Goal: Task Accomplishment & Management: Use online tool/utility

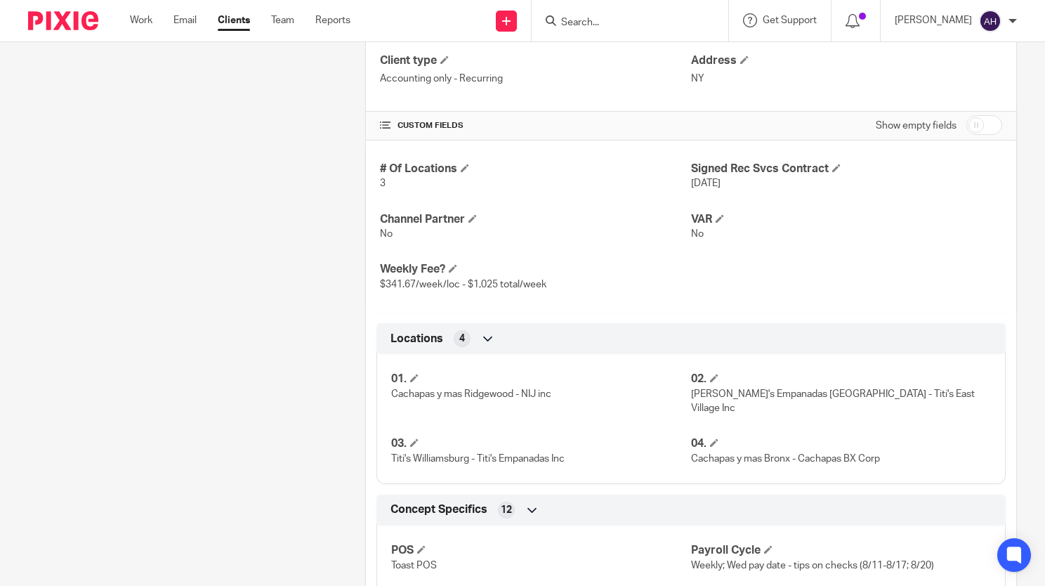
scroll to position [501, 0]
click at [141, 22] on link "Work" at bounding box center [141, 20] width 22 height 14
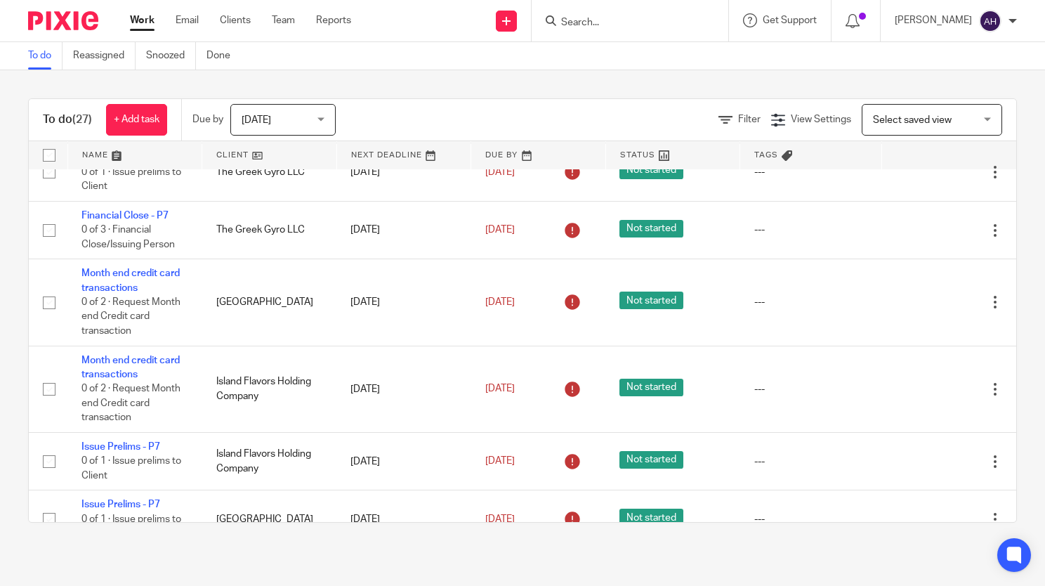
scroll to position [773, 0]
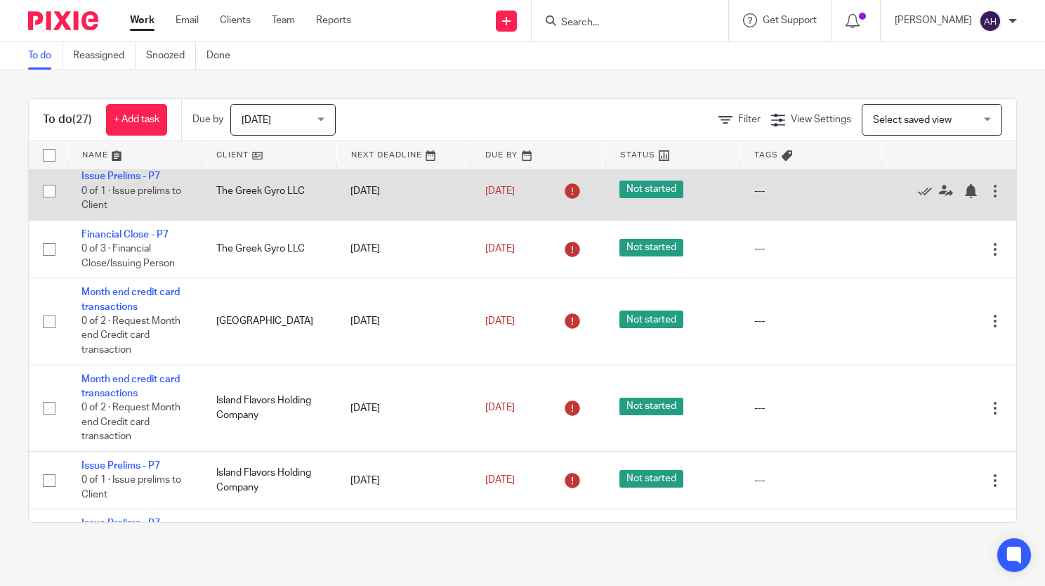
click at [304, 220] on td "The Greek Gyro LLC" at bounding box center [269, 191] width 135 height 58
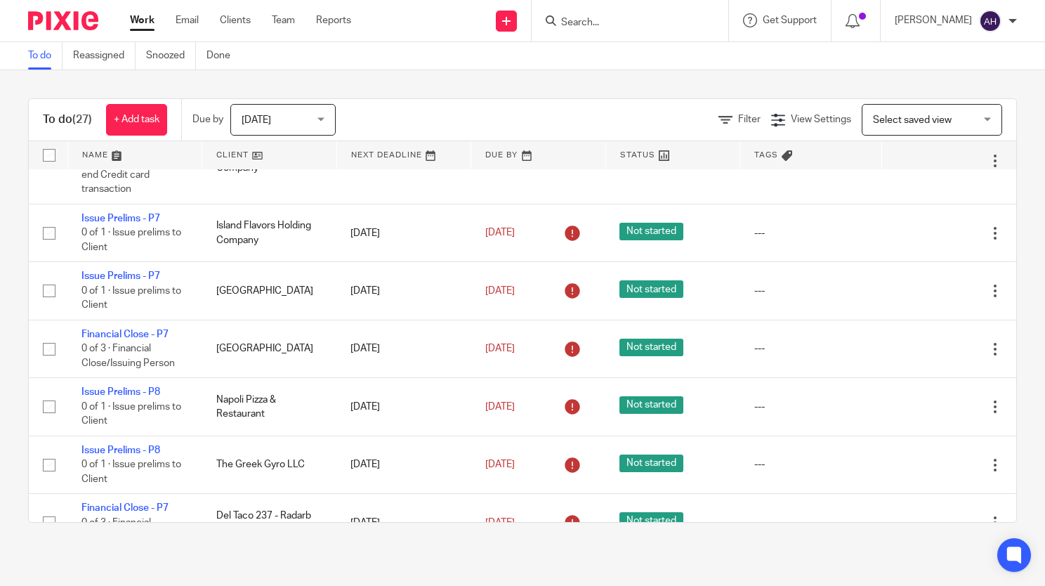
scroll to position [1054, 0]
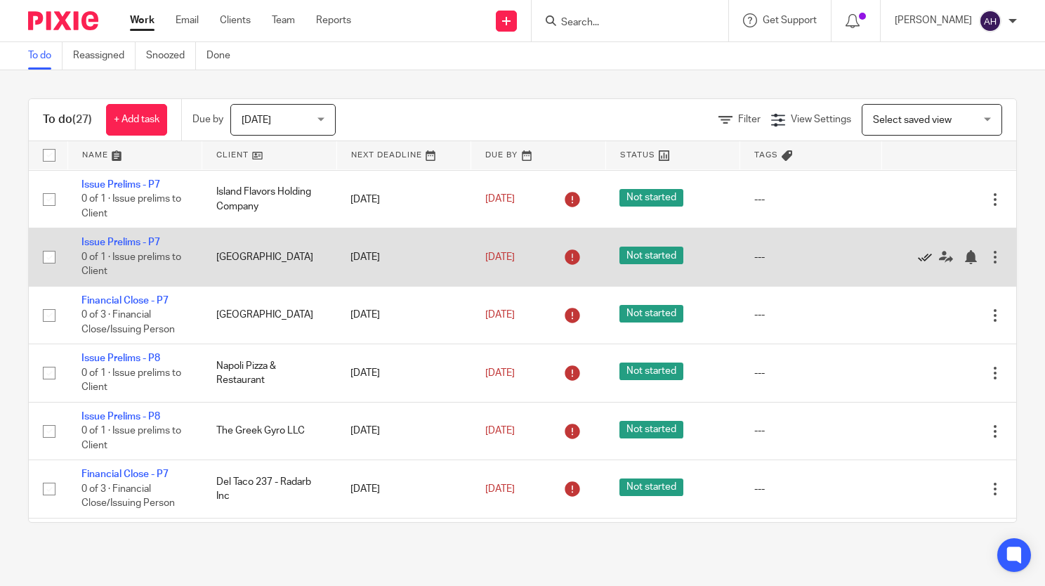
click at [918, 264] on icon at bounding box center [925, 257] width 14 height 14
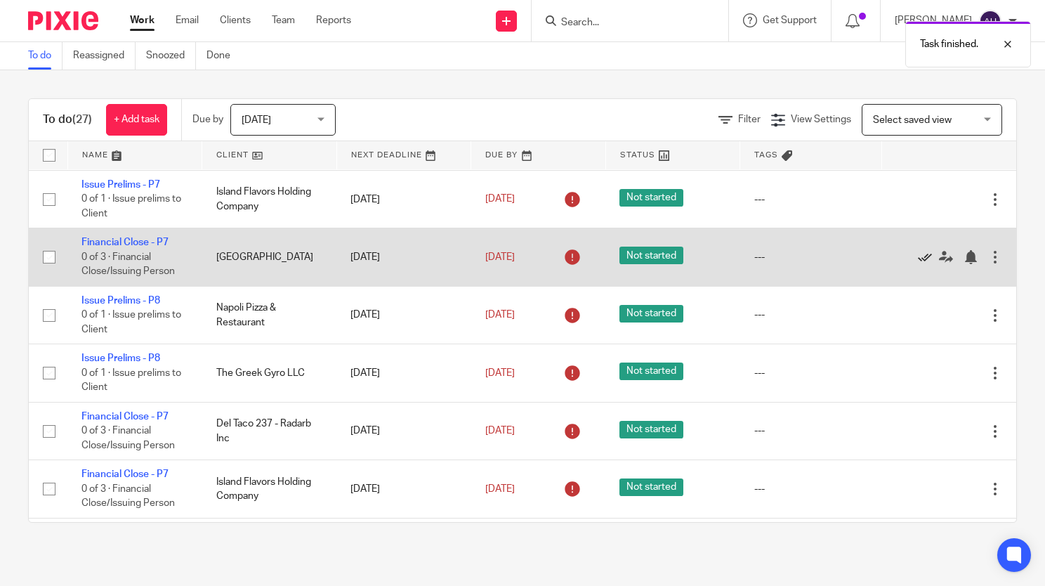
click at [918, 264] on icon at bounding box center [925, 257] width 14 height 14
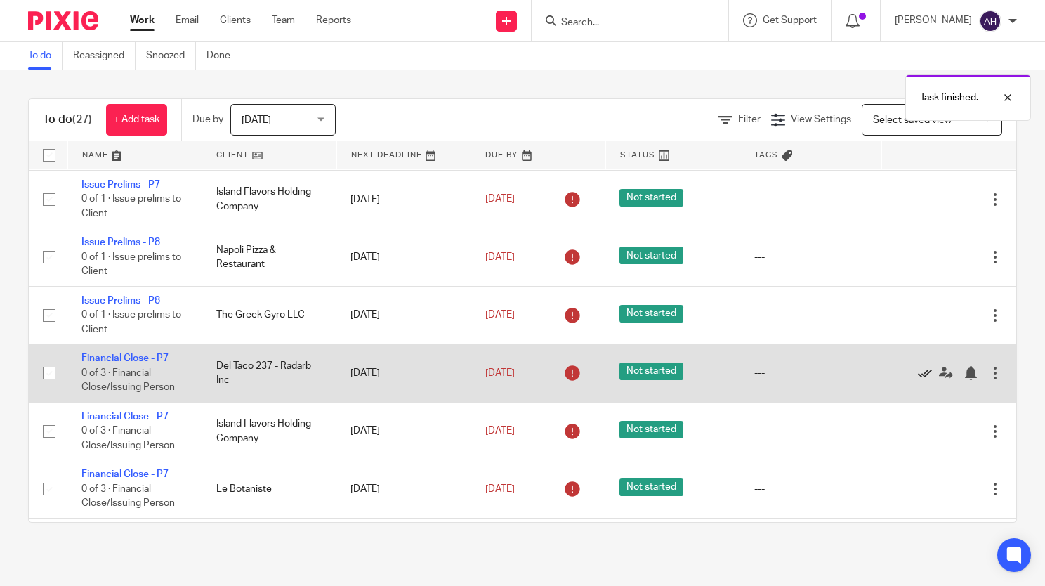
click at [918, 380] on icon at bounding box center [925, 373] width 14 height 14
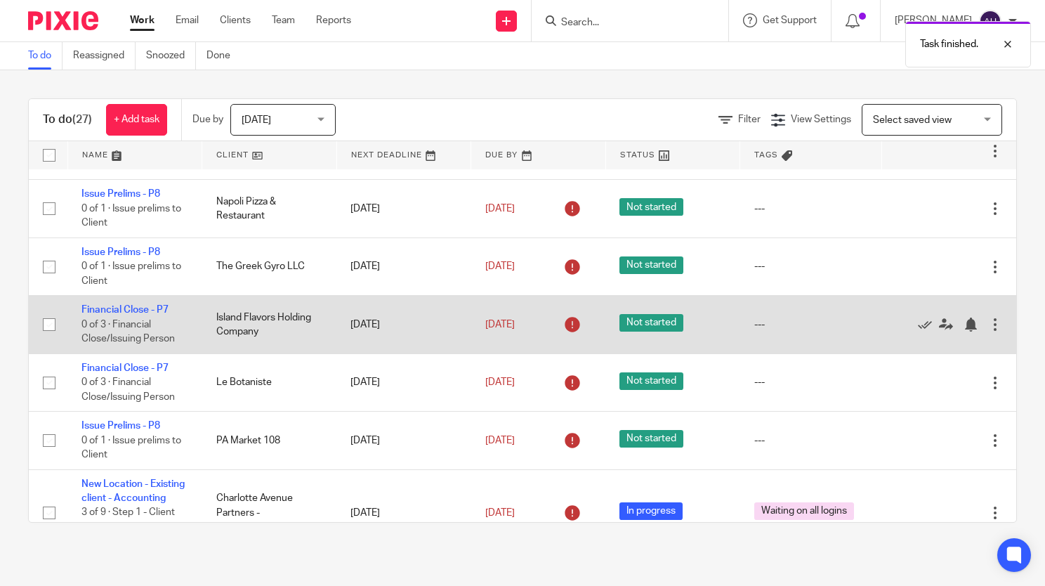
scroll to position [1124, 0]
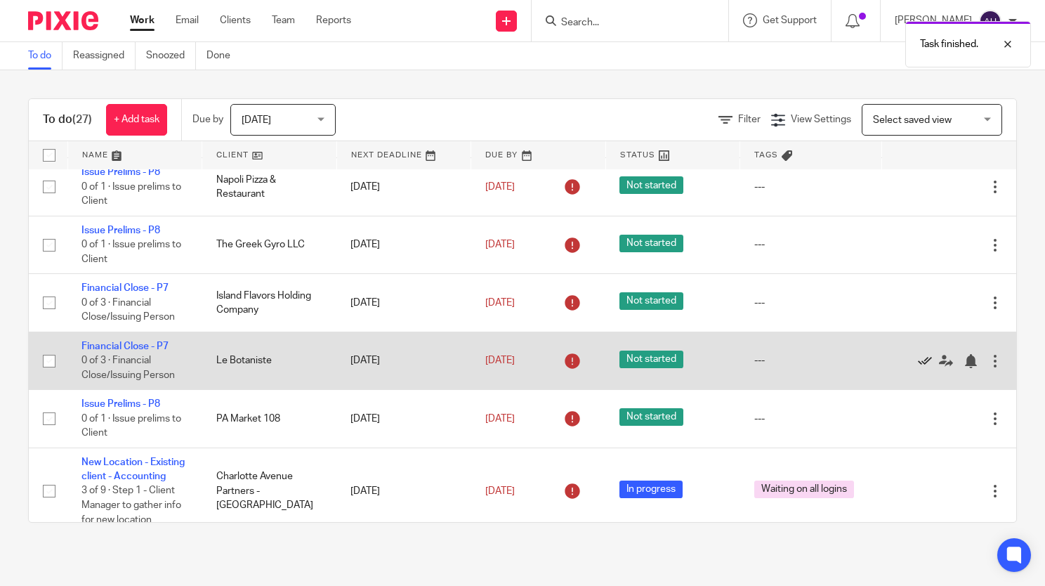
click at [918, 368] on icon at bounding box center [925, 361] width 14 height 14
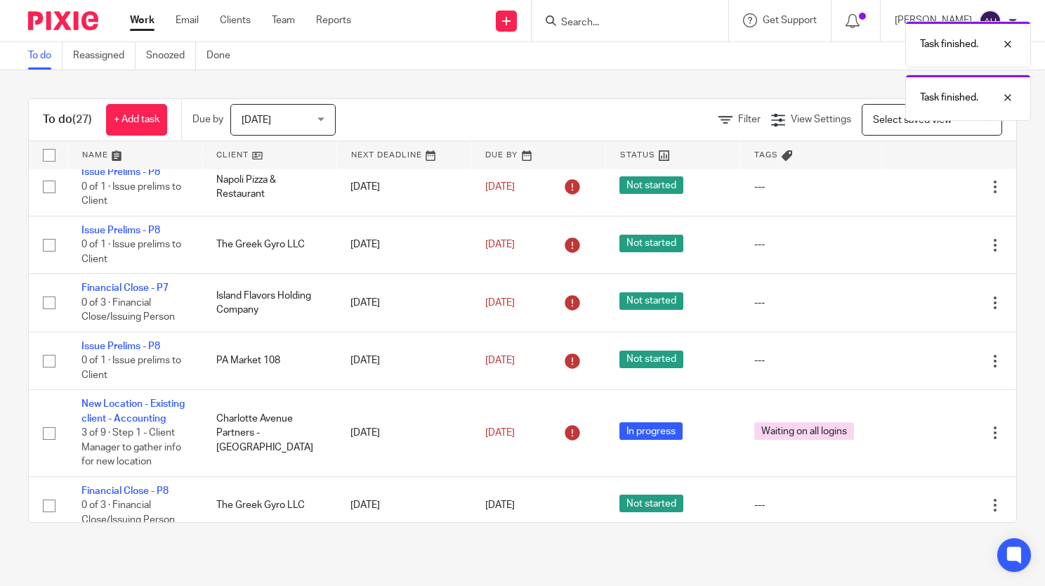
click at [918, 368] on icon at bounding box center [925, 361] width 14 height 14
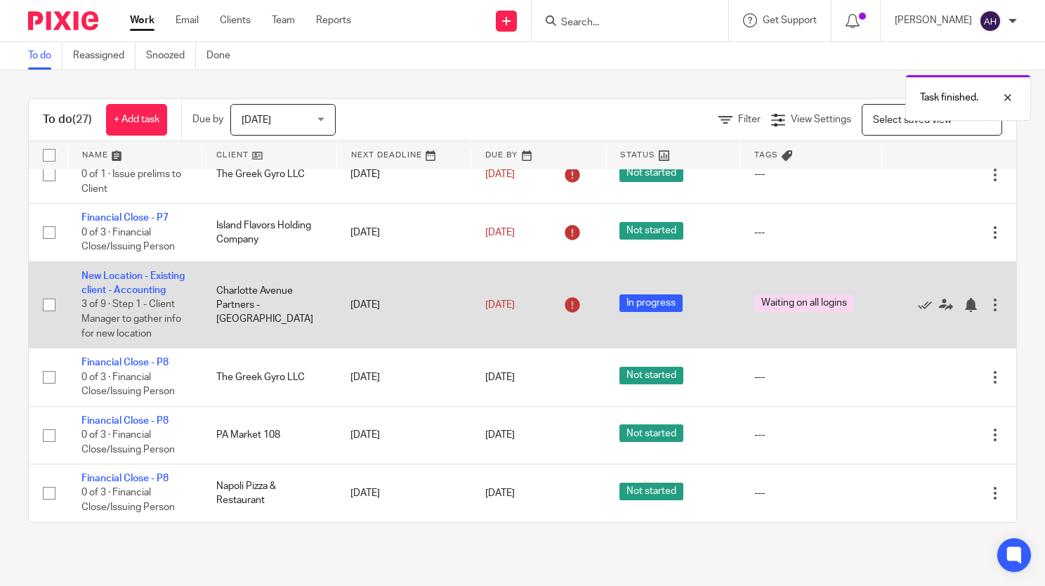
scroll to position [1248, 0]
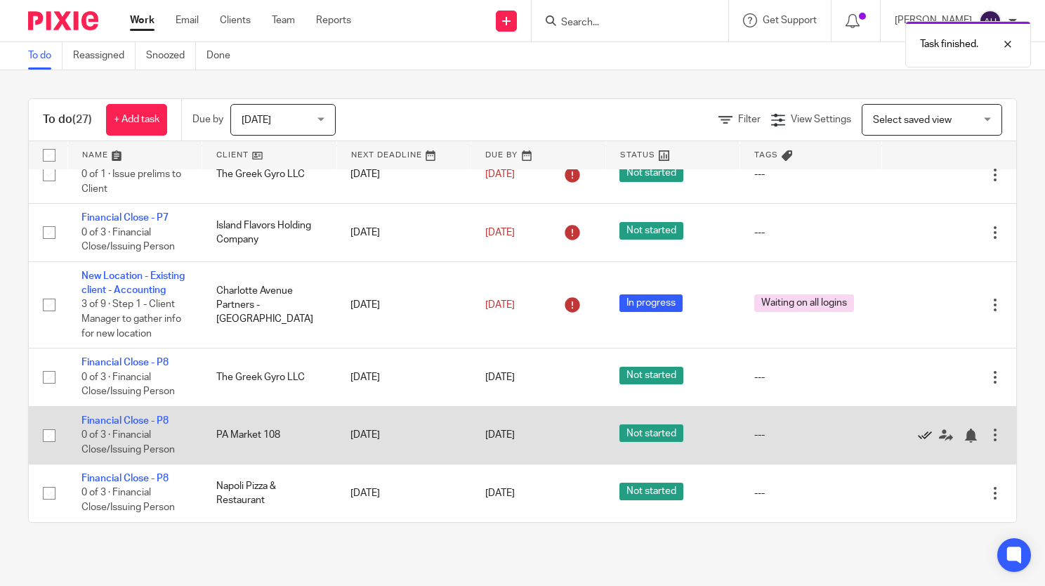
click at [918, 435] on icon at bounding box center [925, 436] width 14 height 14
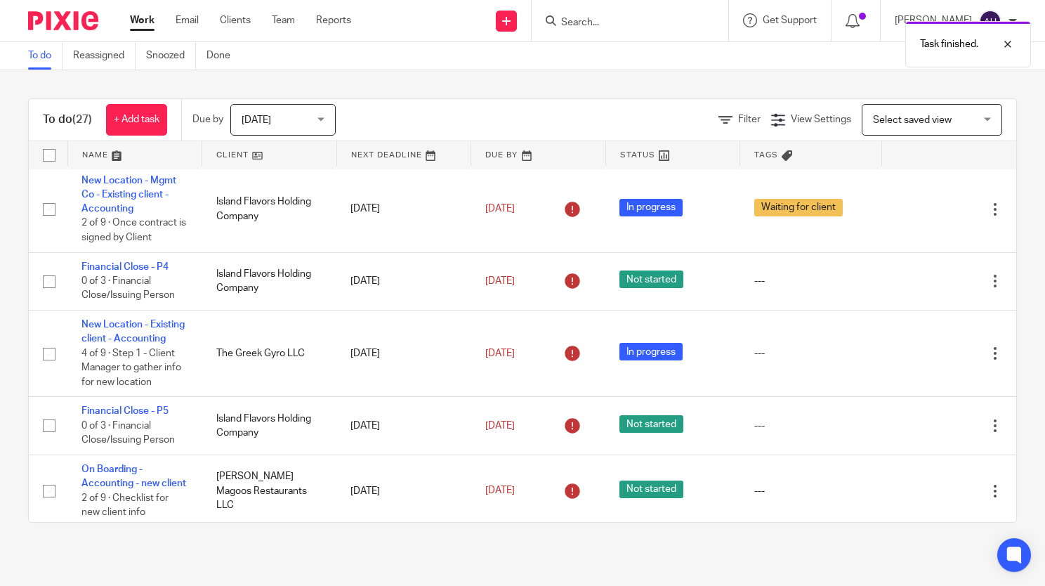
scroll to position [0, 0]
